Goal: Information Seeking & Learning: Learn about a topic

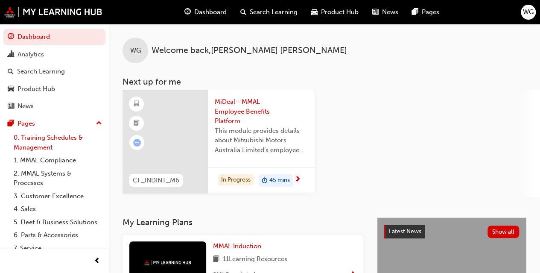
click at [34, 140] on link "0. Training Schedules & Management" at bounding box center [57, 142] width 95 height 23
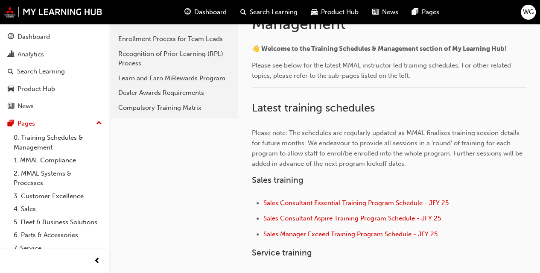
scroll to position [342, 0]
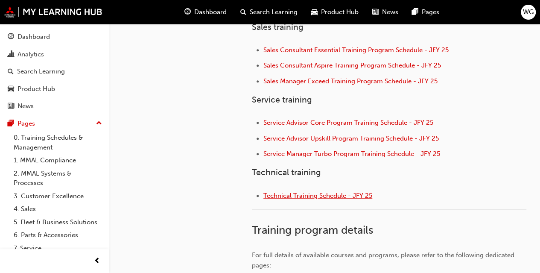
click at [326, 194] on span "Technical Training Schedule - JFY 25" at bounding box center [317, 196] width 109 height 8
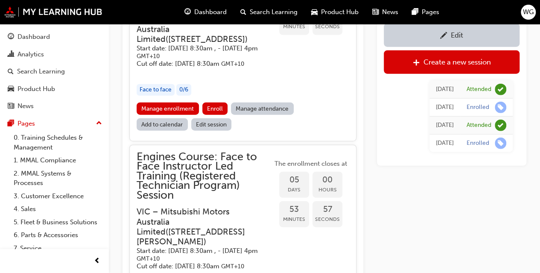
scroll to position [978, 0]
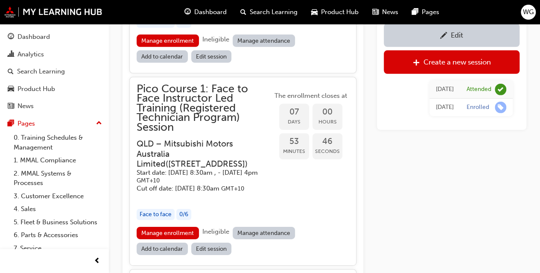
scroll to position [1424, 0]
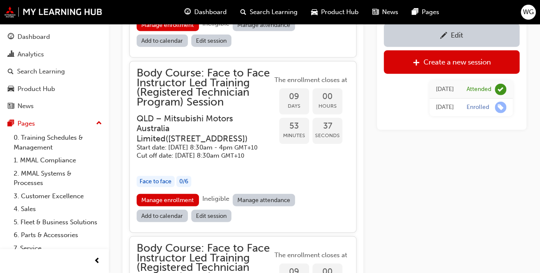
scroll to position [1116, 0]
